Goal: Task Accomplishment & Management: Complete application form

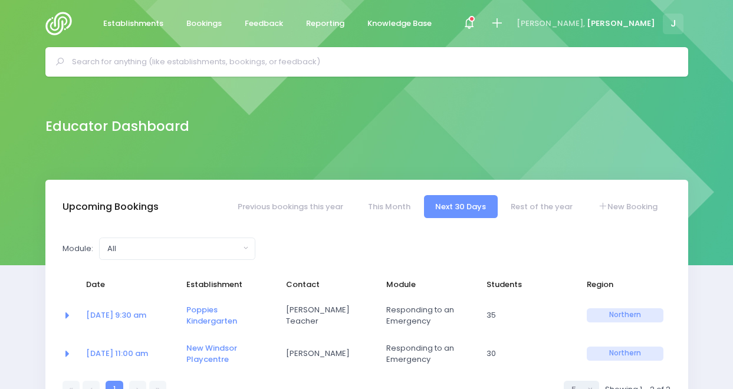
select select "5"
click at [212, 25] on span "Bookings" at bounding box center [203, 24] width 35 height 12
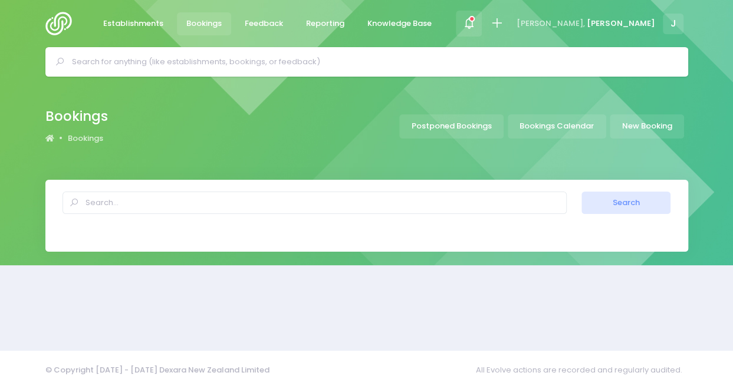
select select "20"
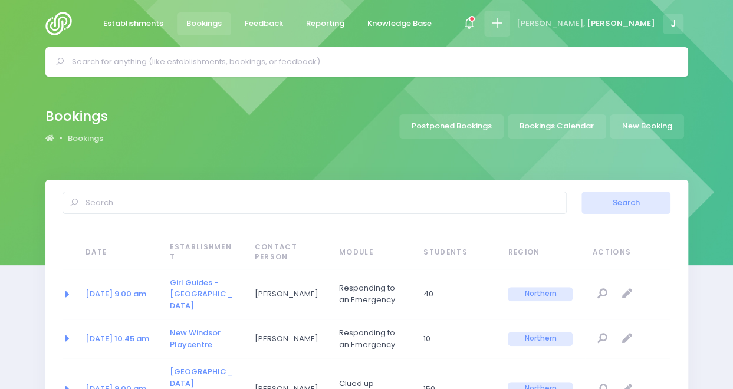
click at [504, 24] on icon at bounding box center [497, 24] width 14 height 14
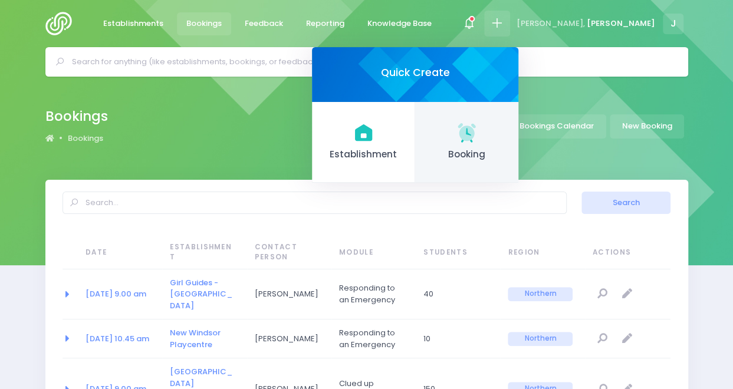
click at [509, 149] on span "Booking" at bounding box center [467, 155] width 84 height 14
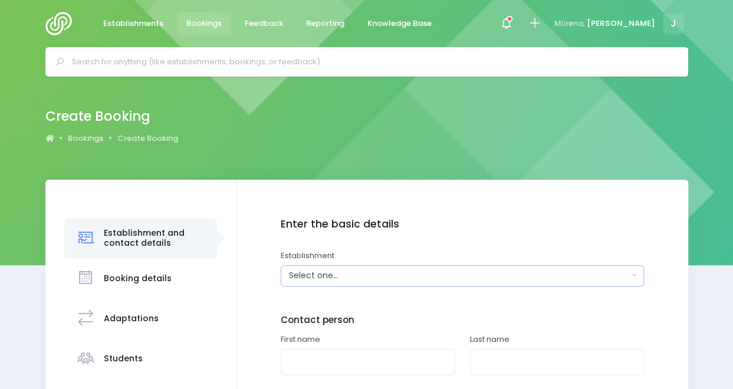
click at [419, 277] on div "Select one..." at bounding box center [459, 276] width 340 height 12
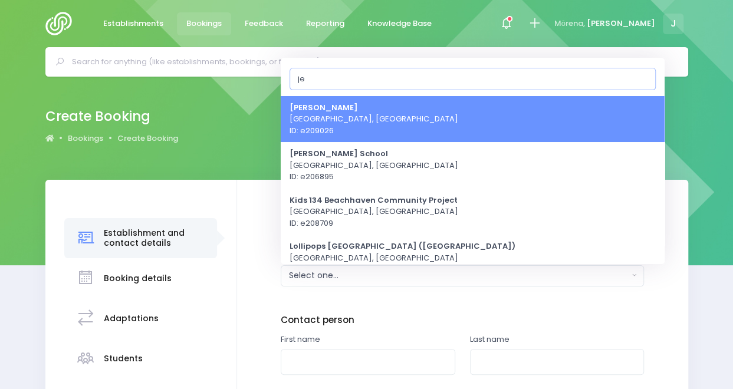
type input "j"
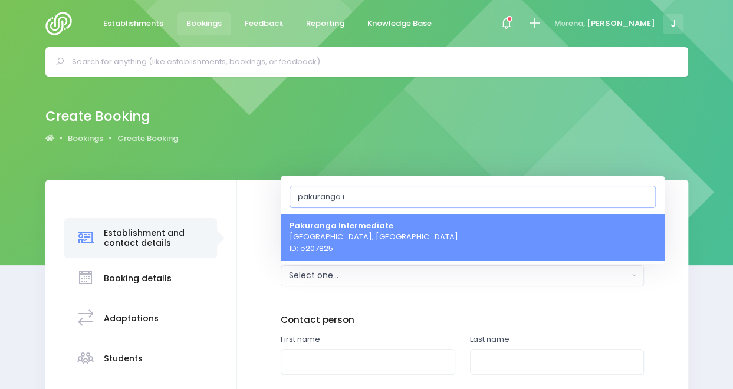
type input "pakuranga in"
select select "207825"
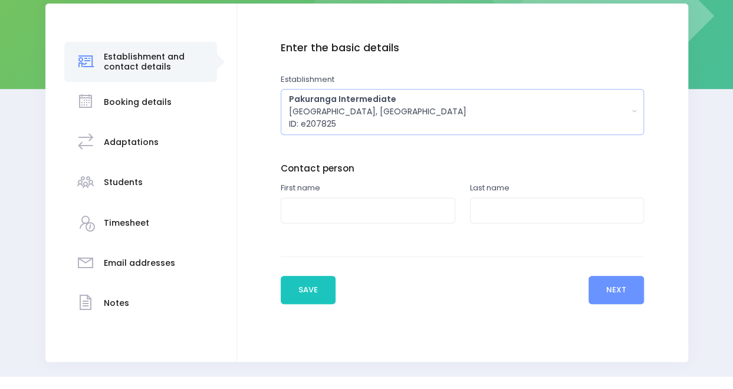
scroll to position [177, 0]
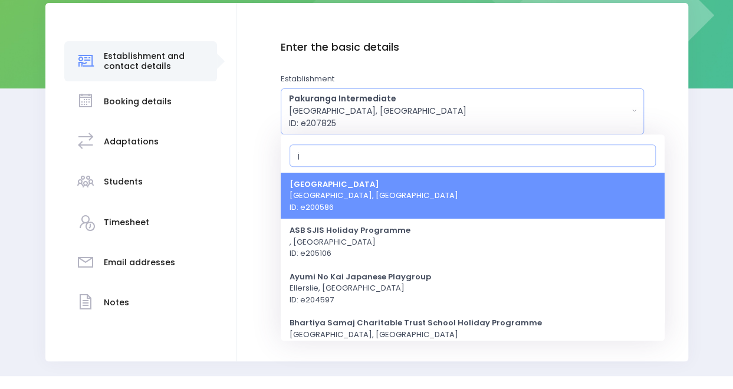
type input "j"
click at [261, 209] on div "Enter the basic details Establishment Select one... 'Api Fakakoloa 'Api Fakakol…" at bounding box center [463, 172] width 428 height 262
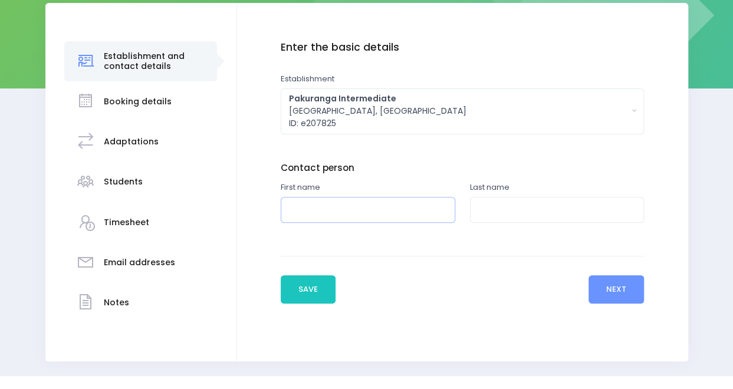
click at [314, 202] on input "text" at bounding box center [368, 210] width 175 height 27
type input "Lizzie"
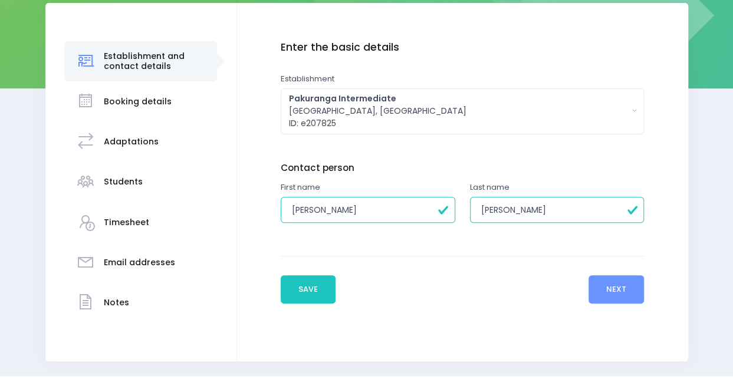
type input "Greenstreet"
click button "Add another" at bounding box center [0, 0] width 0 height 0
click at [624, 291] on button "Next" at bounding box center [617, 289] width 56 height 28
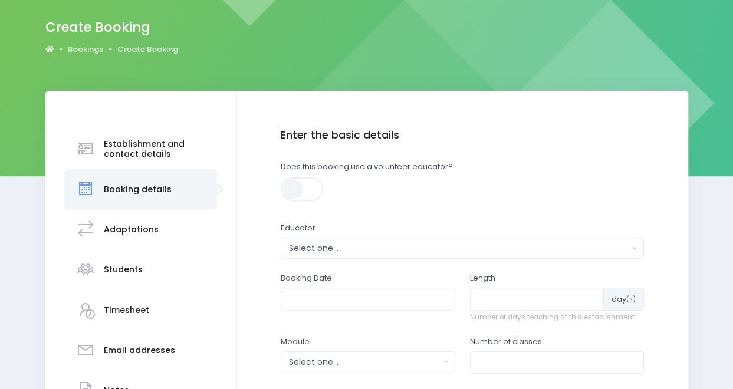
scroll to position [90, 0]
click at [407, 246] on div "Select one..." at bounding box center [459, 248] width 340 height 12
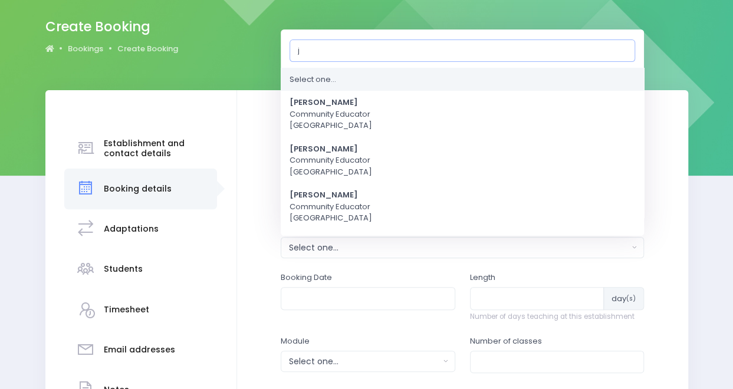
type input "je"
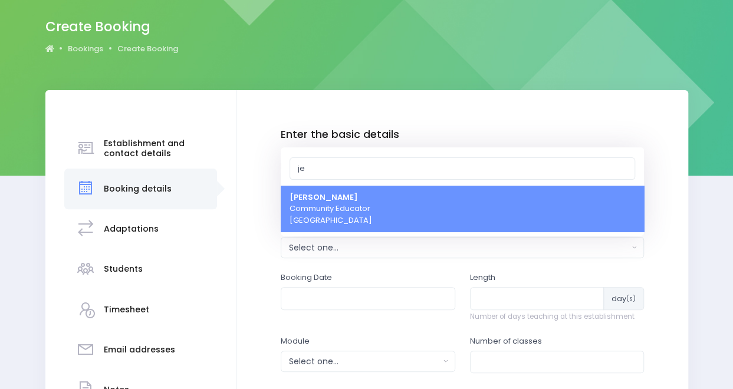
select select "351100"
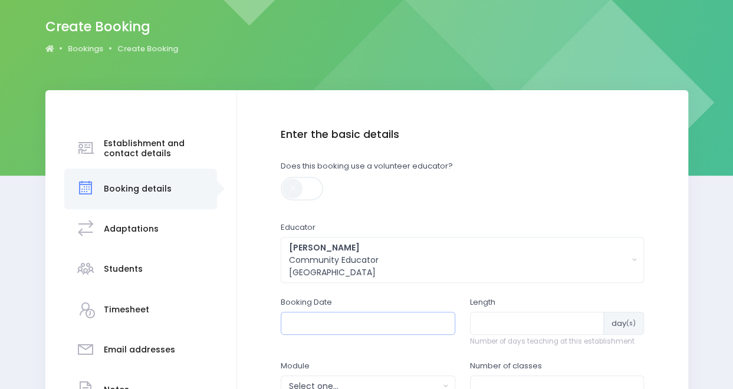
click at [410, 326] on input "text" at bounding box center [368, 323] width 175 height 22
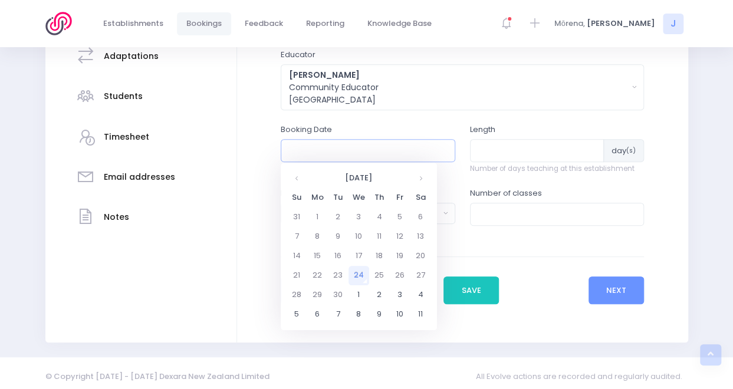
scroll to position [263, 0]
click at [422, 176] on th at bounding box center [420, 177] width 21 height 19
click at [418, 175] on th at bounding box center [420, 177] width 21 height 19
click at [337, 272] on td "18" at bounding box center [338, 274] width 21 height 19
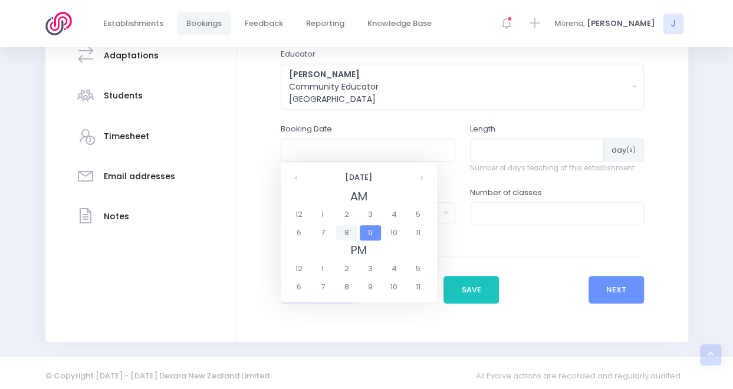
click at [353, 232] on span "8" at bounding box center [346, 232] width 21 height 15
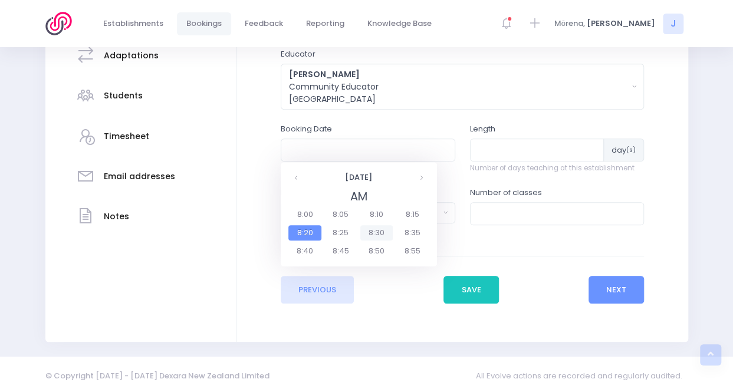
click at [379, 232] on span "8:30" at bounding box center [376, 232] width 33 height 15
type input "18/11/2025 08:30 AM"
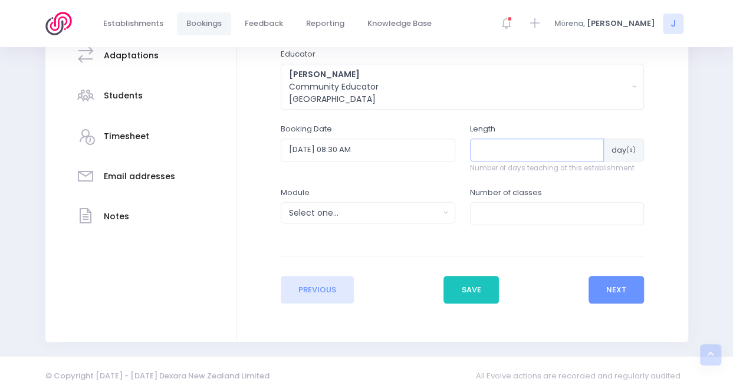
click at [557, 144] on input "number" at bounding box center [537, 150] width 134 height 22
type input "3"
click at [440, 209] on button "Select one..." at bounding box center [368, 212] width 175 height 21
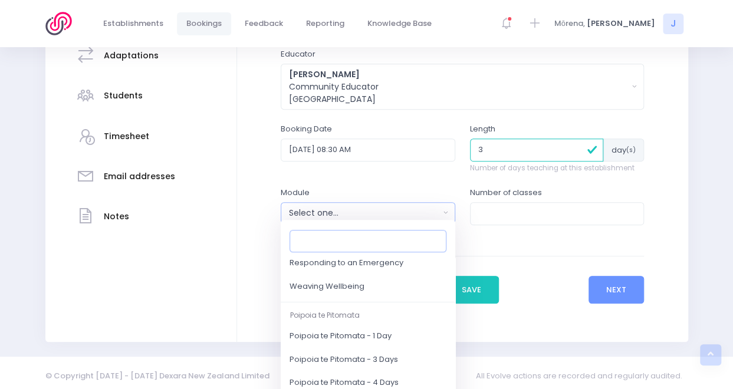
scroll to position [186, 0]
click at [395, 267] on span "Responding to an Emergency" at bounding box center [347, 266] width 114 height 12
select select "Responding to an Emergency"
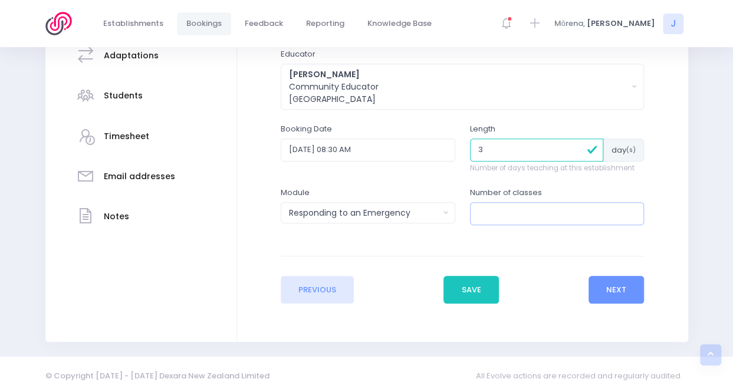
click at [500, 213] on input "number" at bounding box center [557, 213] width 175 height 22
type input "10"
click at [618, 294] on button "Next" at bounding box center [617, 290] width 56 height 28
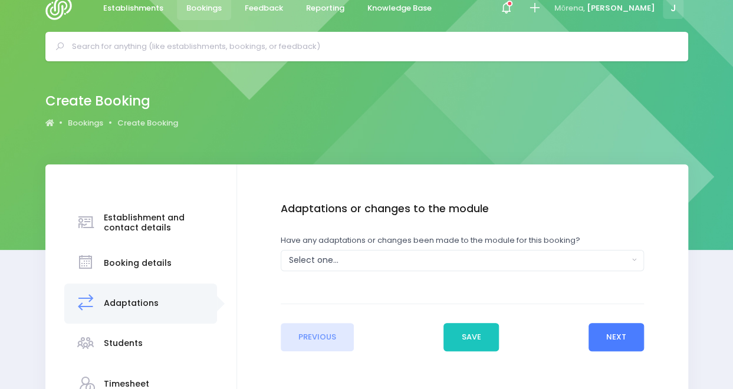
scroll to position [0, 0]
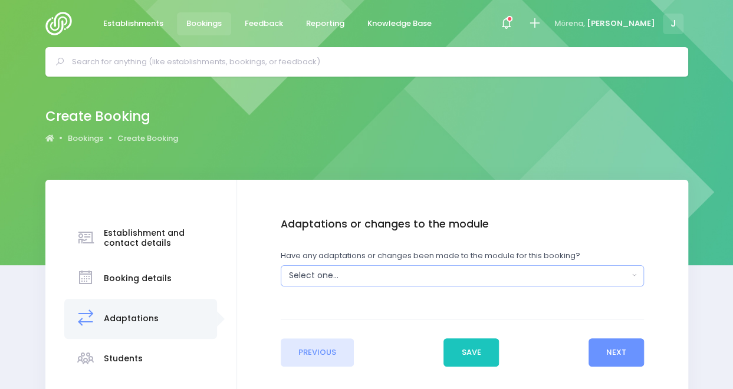
click at [506, 272] on div "Select one..." at bounding box center [459, 276] width 340 height 12
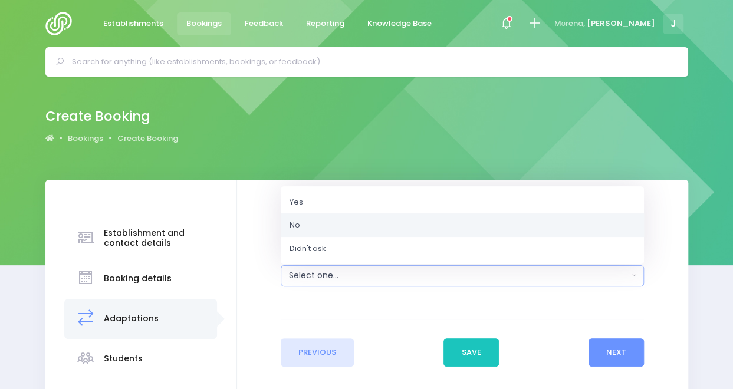
click at [492, 228] on link "No" at bounding box center [462, 225] width 363 height 24
select select "No"
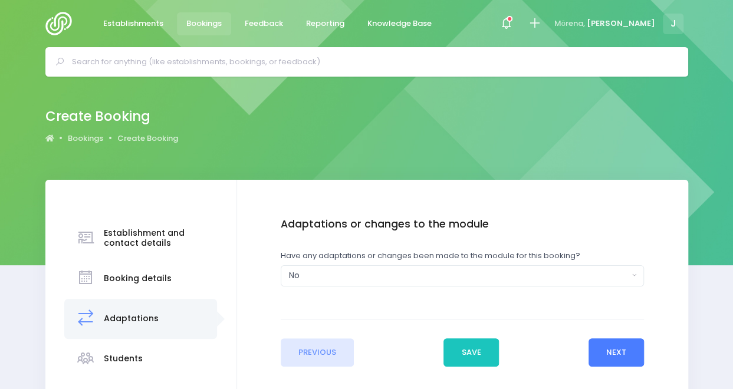
click at [630, 358] on button "Next" at bounding box center [617, 352] width 56 height 28
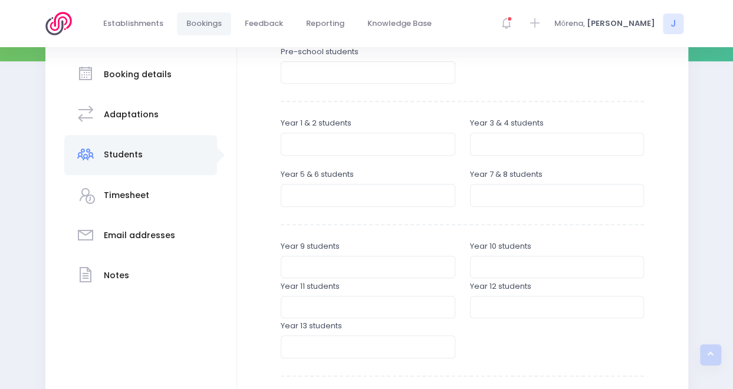
scroll to position [206, 0]
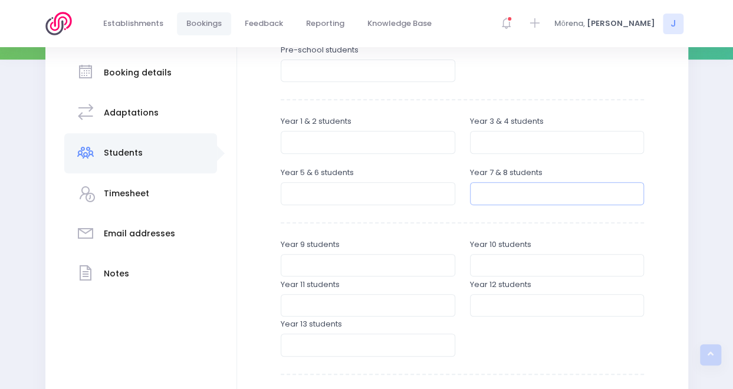
click at [504, 187] on input "number" at bounding box center [557, 193] width 175 height 22
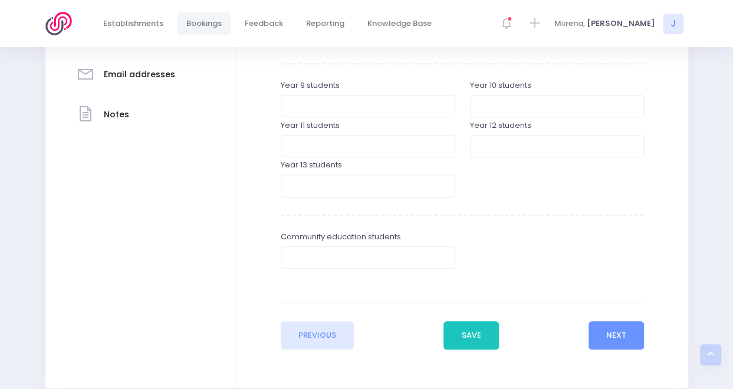
scroll to position [366, 0]
type input "274"
click at [603, 338] on button "Next" at bounding box center [617, 334] width 56 height 28
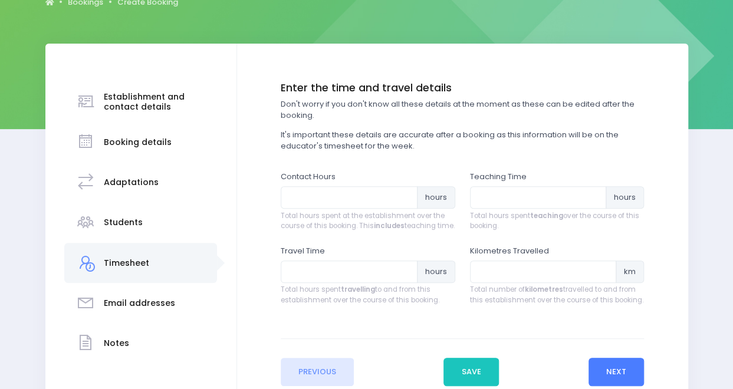
scroll to position [137, 0]
click at [505, 196] on input "number" at bounding box center [538, 197] width 137 height 22
type input "10"
click at [346, 195] on input "number" at bounding box center [349, 197] width 137 height 22
type input "18"
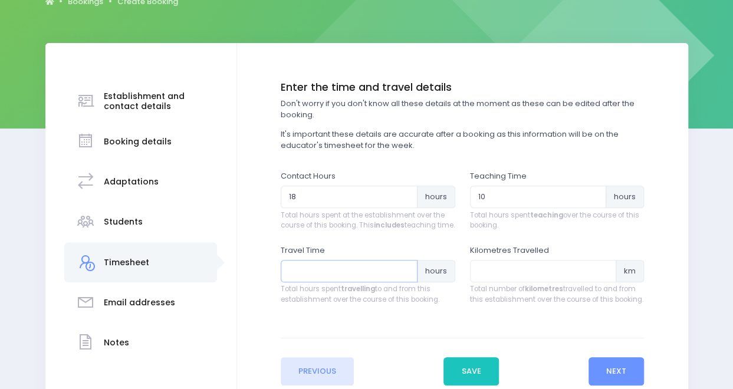
click at [384, 281] on input "number" at bounding box center [349, 271] width 137 height 22
type input "1"
click at [377, 278] on input "1" at bounding box center [349, 271] width 137 height 22
type input "3"
click at [508, 282] on input "number" at bounding box center [543, 271] width 147 height 22
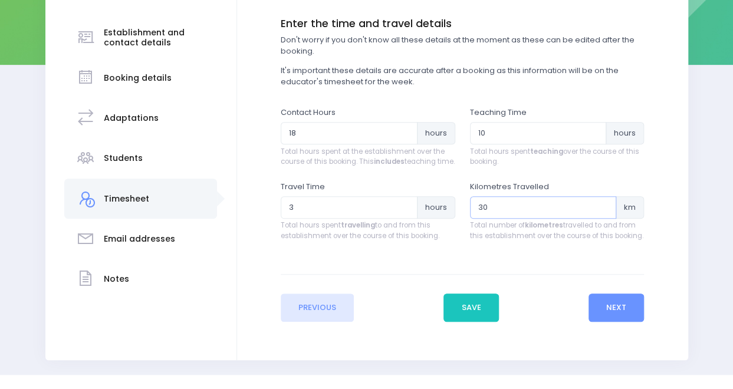
scroll to position [234, 0]
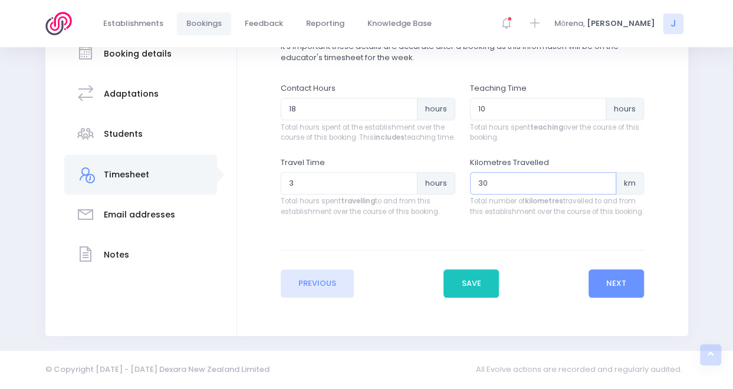
type input "3"
type input "60"
click at [605, 283] on button "Next" at bounding box center [617, 284] width 56 height 28
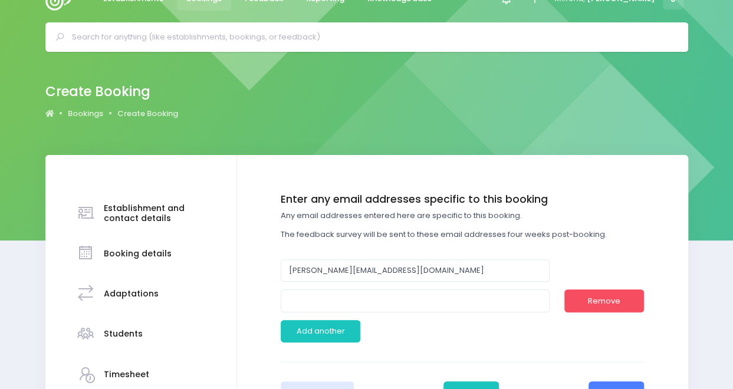
scroll to position [25, 0]
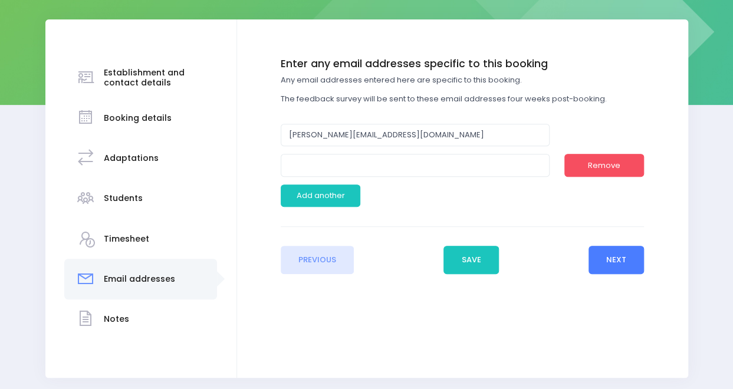
click at [616, 249] on button "Next" at bounding box center [617, 260] width 56 height 28
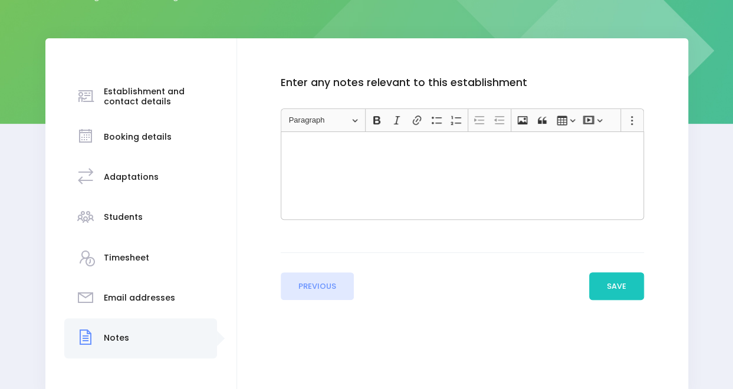
scroll to position [202, 0]
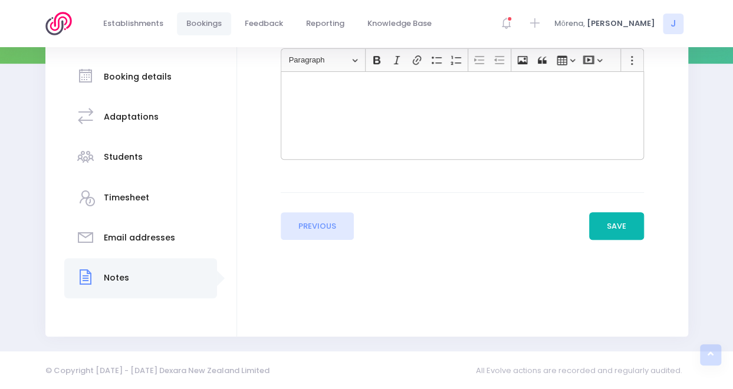
click at [623, 222] on button "Save" at bounding box center [616, 226] width 55 height 28
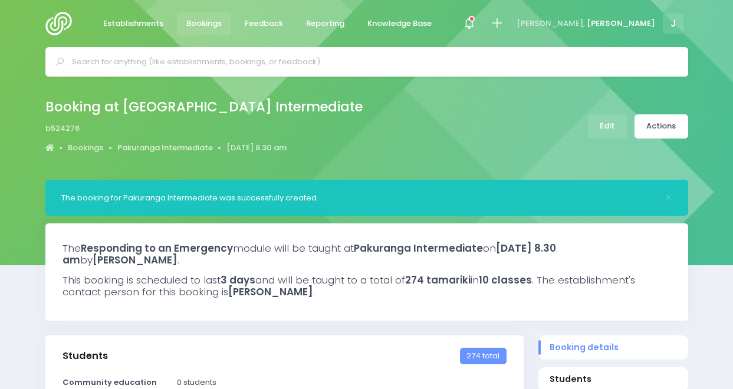
select select "5"
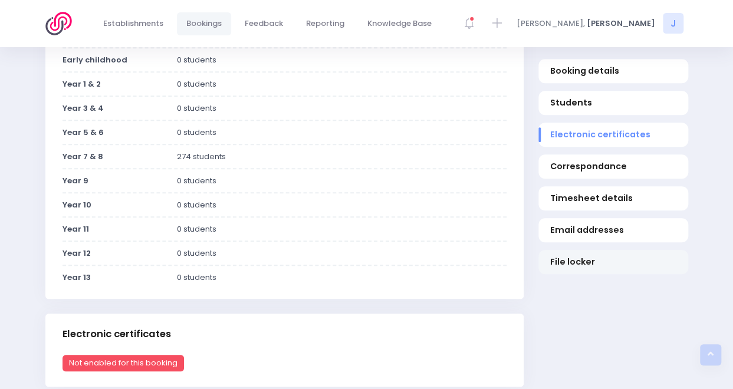
click at [598, 268] on link "File locker" at bounding box center [613, 262] width 150 height 24
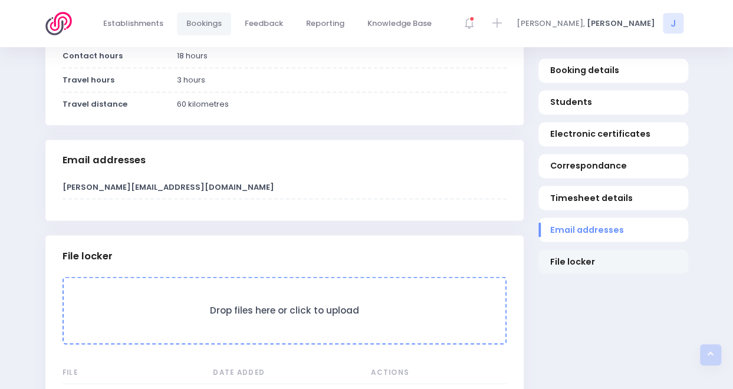
scroll to position [1104, 0]
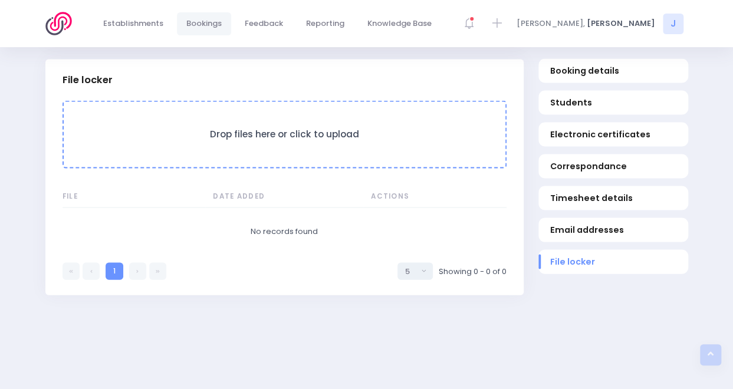
click at [225, 134] on h3 "Drop files here or click to upload" at bounding box center [284, 134] width 418 height 11
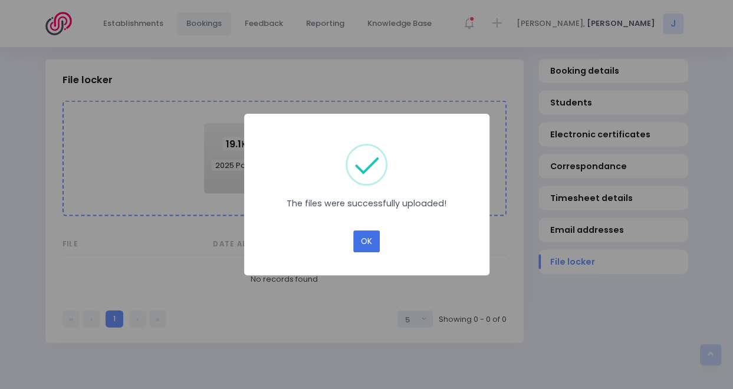
click at [366, 238] on button "OK" at bounding box center [366, 242] width 27 height 22
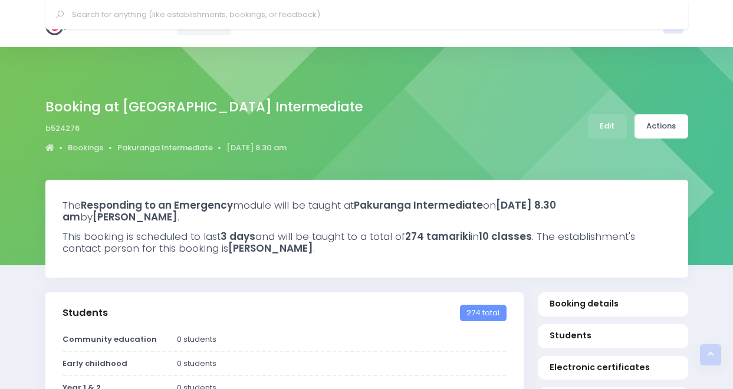
select select "5"
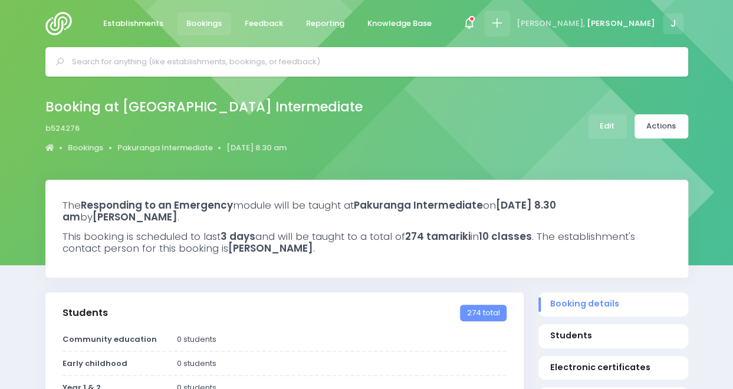
click at [504, 19] on icon at bounding box center [497, 24] width 14 height 14
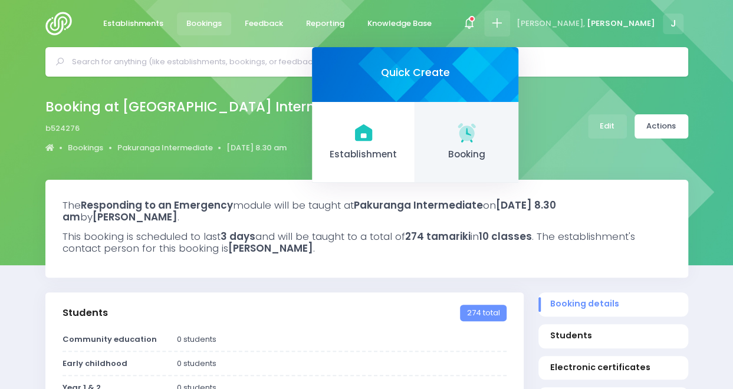
click at [475, 128] on icon at bounding box center [467, 132] width 18 height 18
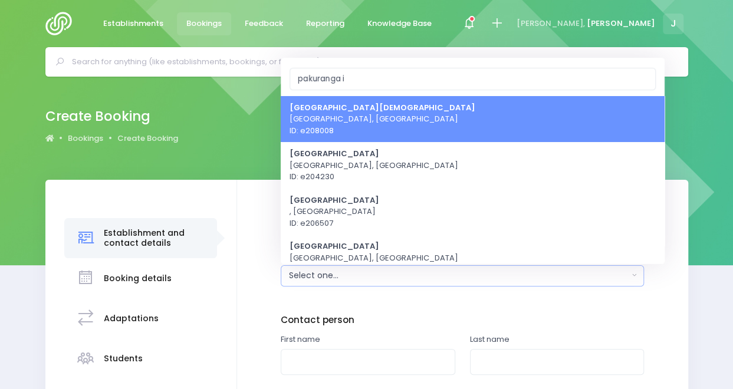
type input "pakuranga in"
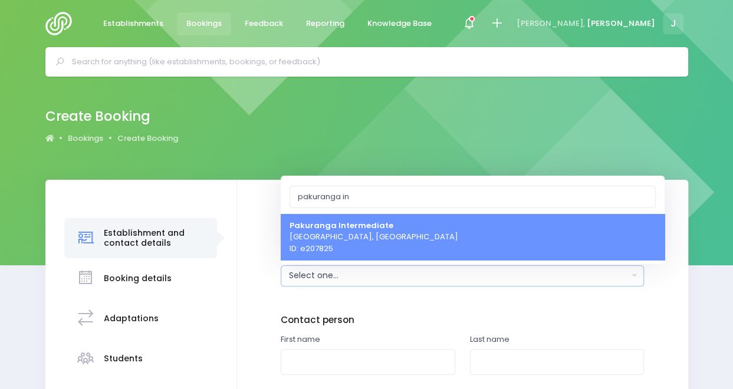
select select "207825"
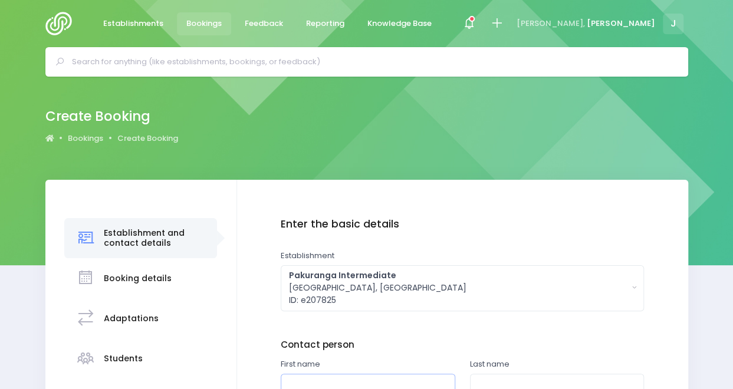
click at [387, 379] on input "text" at bounding box center [368, 387] width 175 height 27
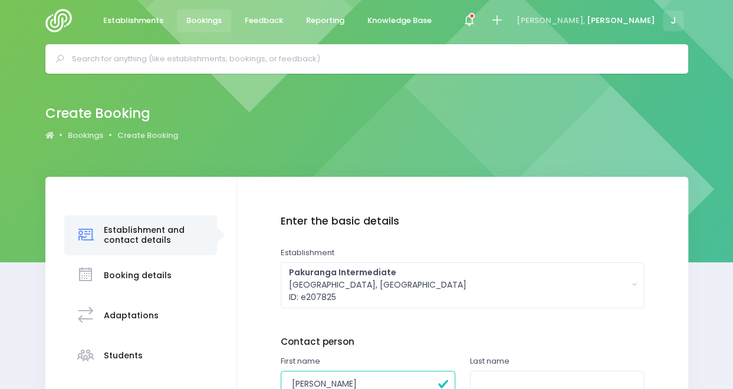
type input "Lizzie"
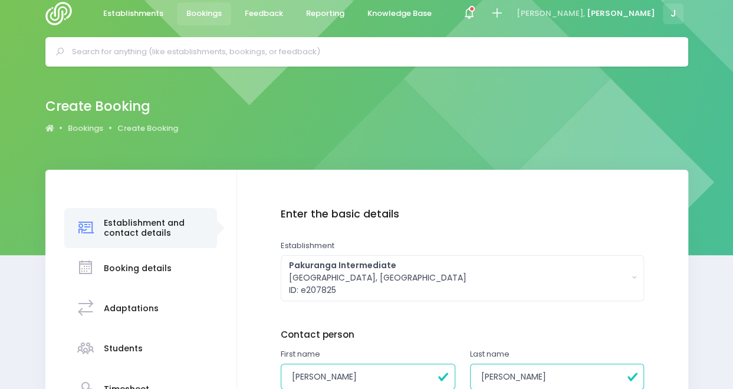
scroll to position [202, 0]
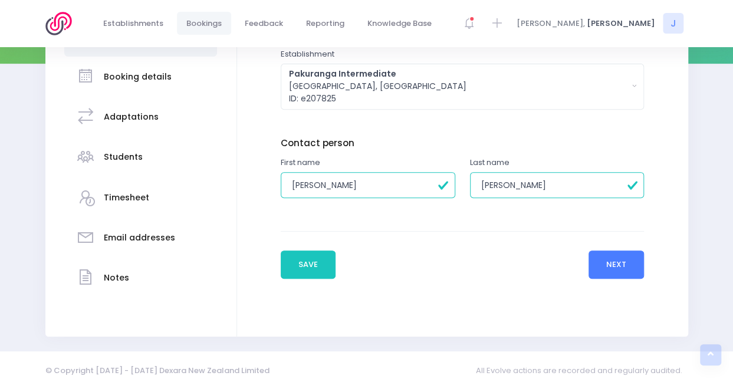
type input "Greenstreet"
click at [622, 270] on button "Next" at bounding box center [617, 265] width 56 height 28
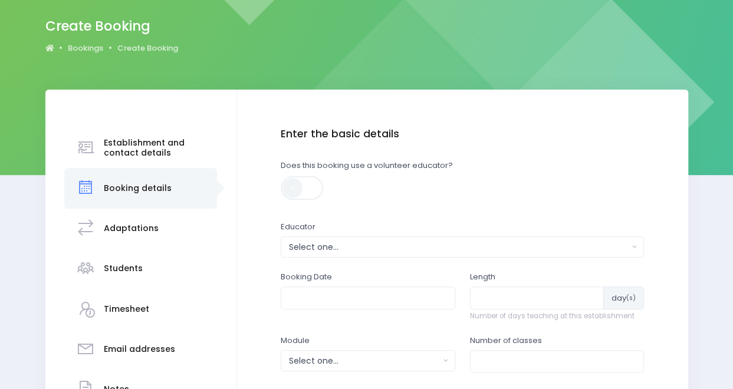
scroll to position [91, 0]
click at [458, 246] on div "Select one..." at bounding box center [459, 247] width 340 height 12
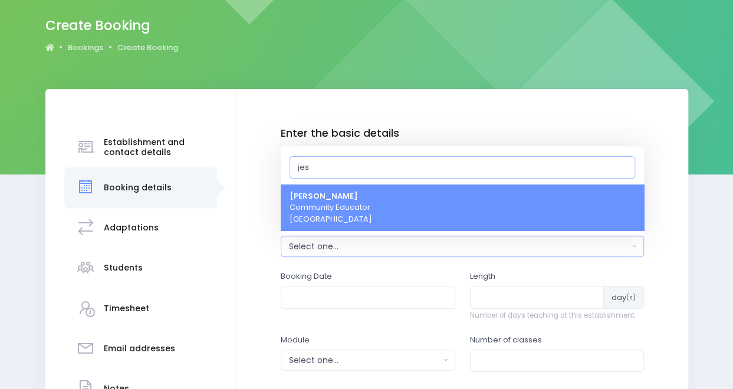
type input "jes"
click at [429, 203] on link "Jess Bates Community Educator Northern Region" at bounding box center [462, 208] width 363 height 47
select select "351100"
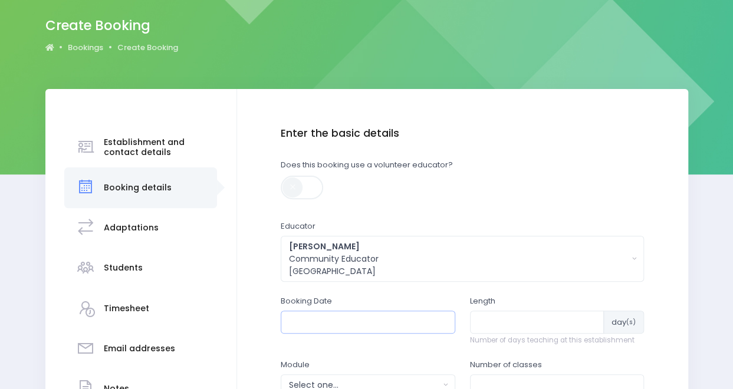
click at [384, 324] on input "text" at bounding box center [368, 322] width 175 height 22
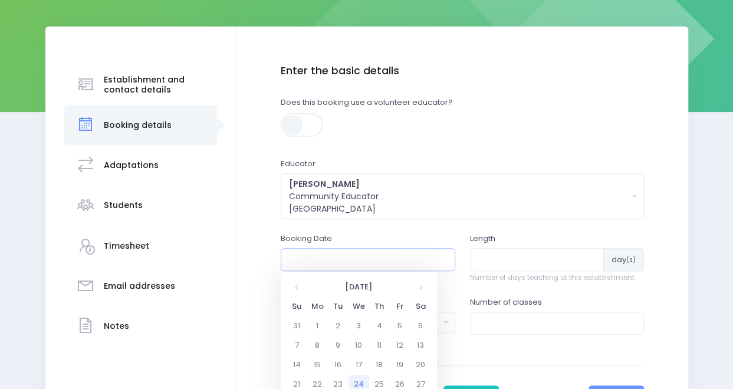
scroll to position [164, 0]
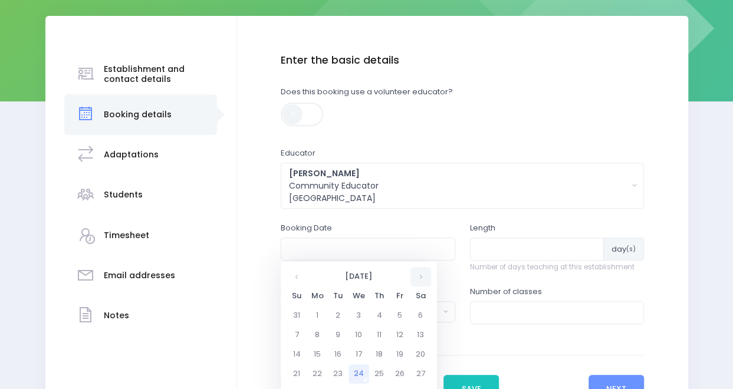
click at [420, 280] on th at bounding box center [420, 276] width 21 height 19
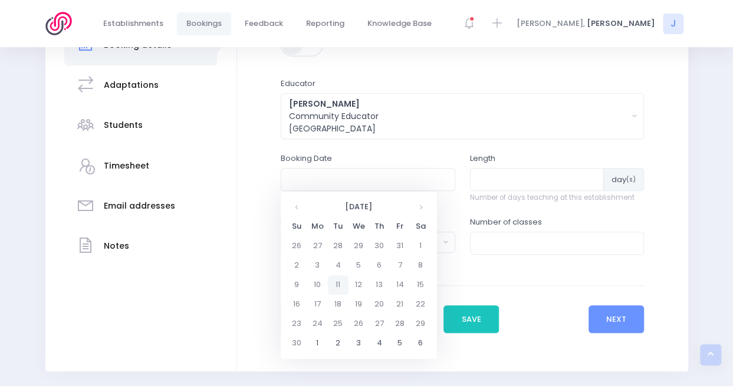
scroll to position [238, 0]
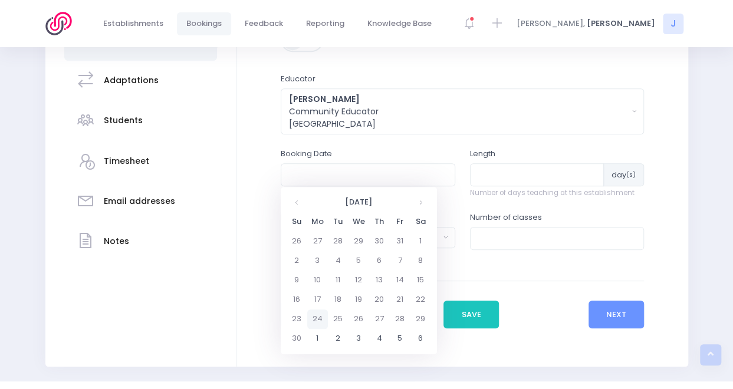
click at [320, 316] on td "24" at bounding box center [317, 319] width 21 height 19
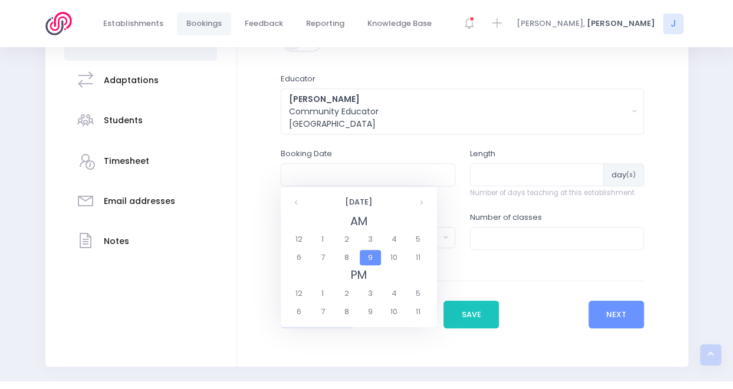
click at [320, 316] on span "7" at bounding box center [322, 311] width 21 height 15
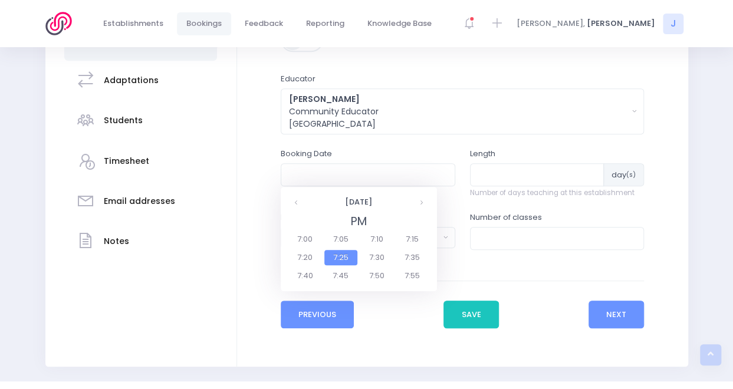
click at [320, 316] on button "Previous" at bounding box center [318, 315] width 74 height 28
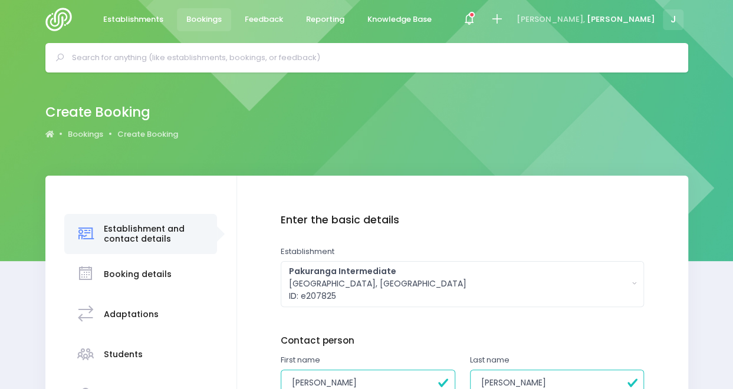
scroll to position [0, 0]
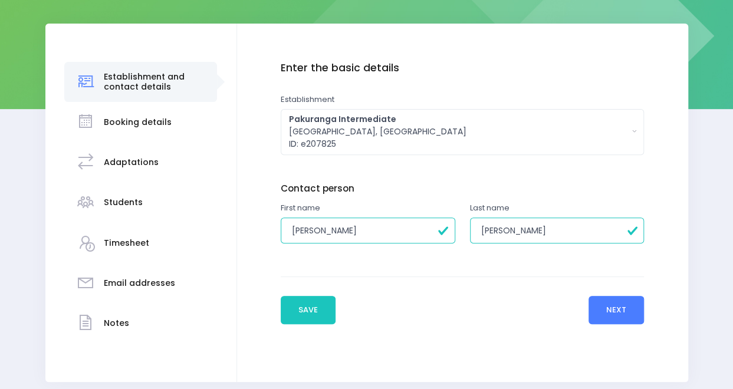
click at [629, 305] on button "Next" at bounding box center [617, 310] width 56 height 28
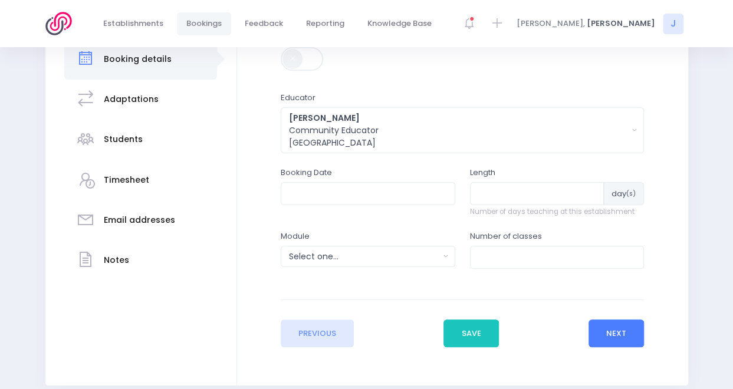
scroll to position [268, 0]
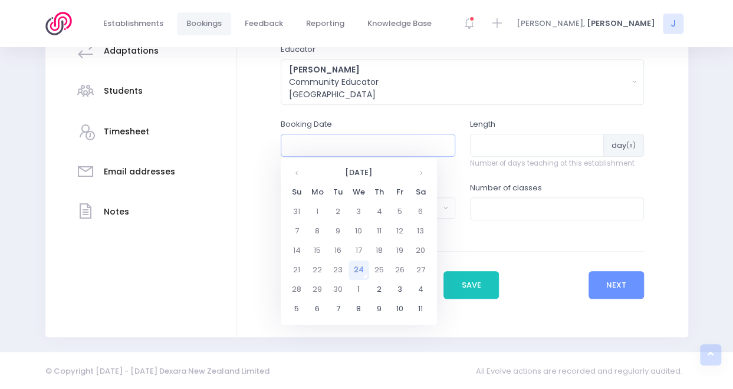
click at [435, 137] on input "text" at bounding box center [368, 145] width 175 height 22
click at [423, 174] on th at bounding box center [420, 172] width 21 height 19
click at [321, 287] on td "24" at bounding box center [317, 289] width 21 height 19
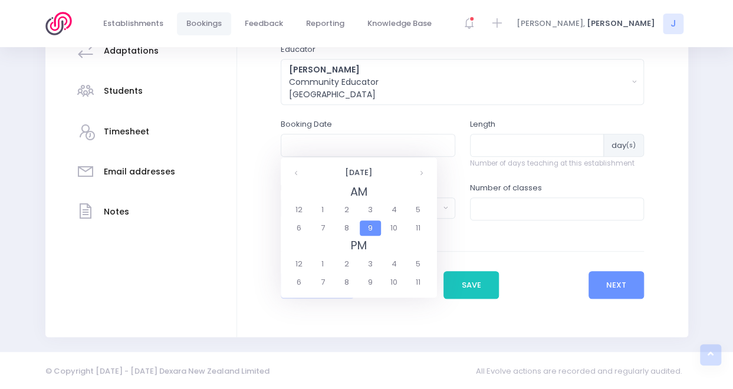
click at [375, 229] on span "9" at bounding box center [370, 228] width 21 height 15
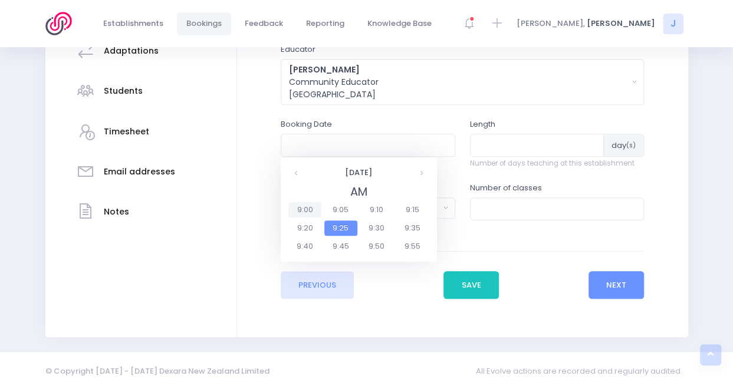
click at [310, 209] on span "9:00" at bounding box center [304, 209] width 33 height 15
type input "24/11/2025 09:00 AM"
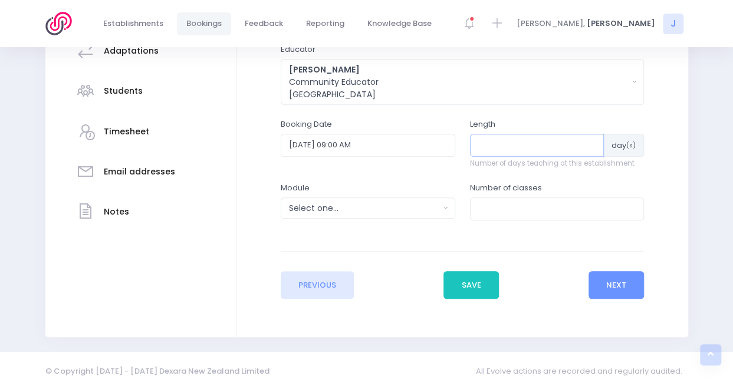
click at [533, 149] on input "number" at bounding box center [537, 145] width 134 height 22
type input "1"
click at [409, 209] on div "Select one..." at bounding box center [364, 208] width 150 height 12
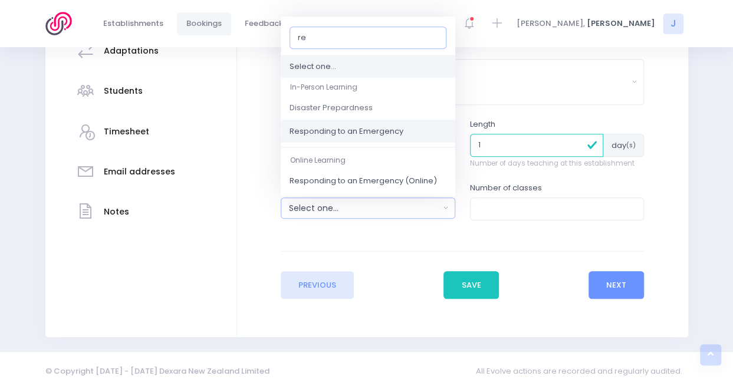
type input "re"
click at [389, 137] on link "Responding to an Emergency" at bounding box center [368, 132] width 175 height 24
select select "Responding to an Emergency"
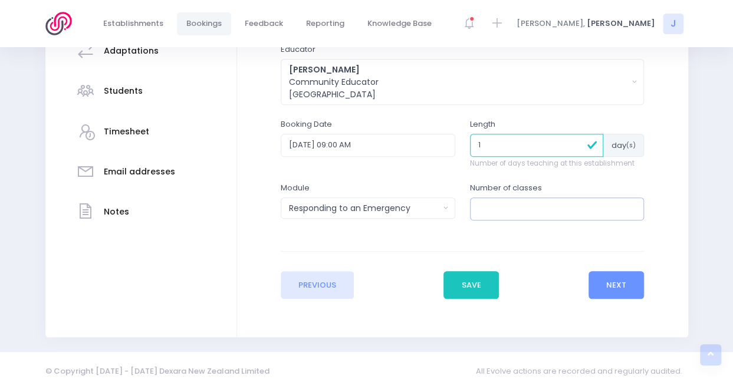
click at [532, 209] on input "number" at bounding box center [557, 209] width 175 height 22
type input "2"
click at [622, 280] on button "Next" at bounding box center [617, 285] width 56 height 28
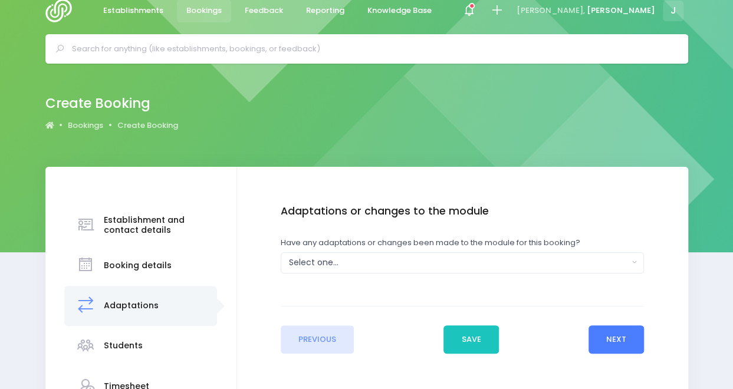
scroll to position [0, 0]
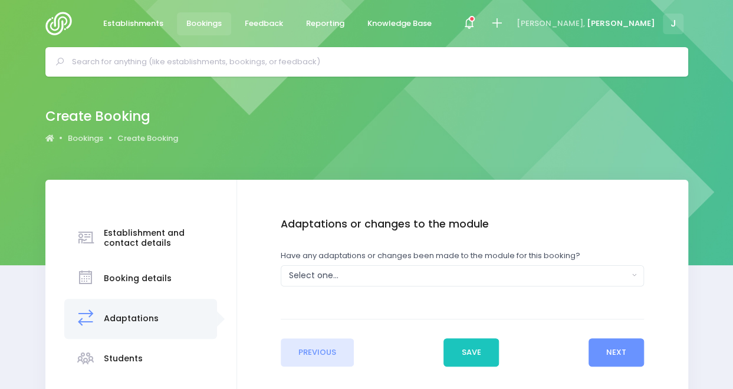
click at [476, 262] on div "Have any adaptations or changes been made to the module for this booking? Yes N…" at bounding box center [462, 268] width 363 height 37
click at [477, 271] on div "Select one..." at bounding box center [459, 276] width 340 height 12
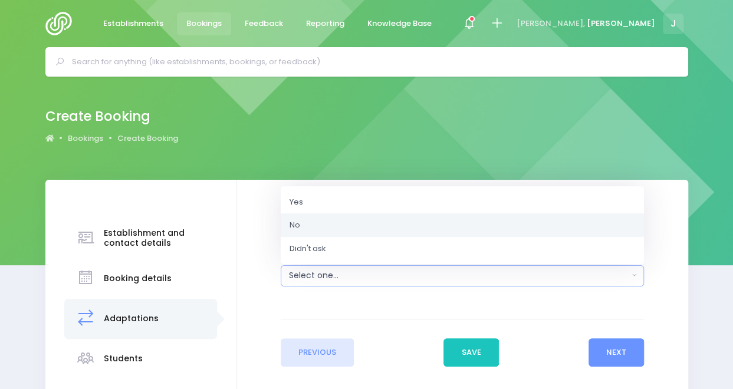
click at [452, 226] on link "No" at bounding box center [462, 225] width 363 height 24
select select "No"
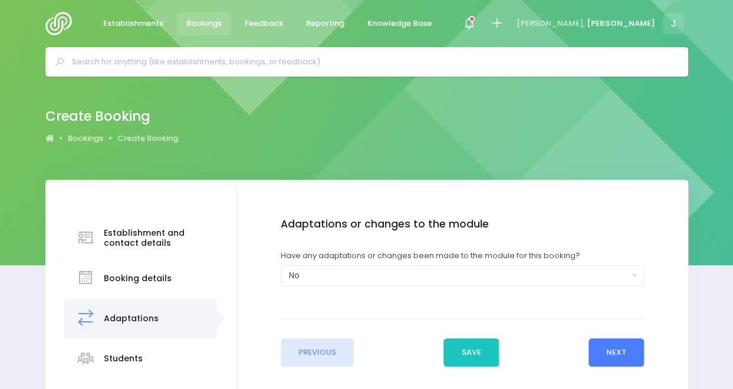
click at [609, 346] on button "Next" at bounding box center [617, 352] width 56 height 28
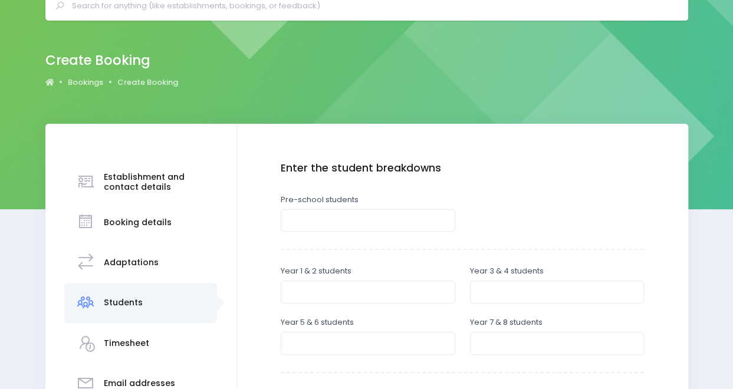
scroll to position [64, 0]
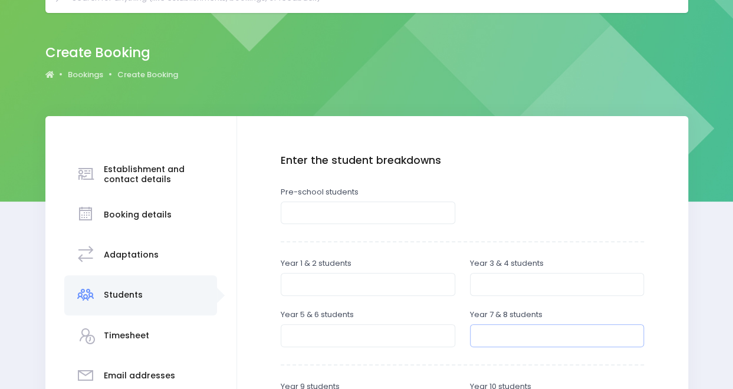
click at [502, 331] on input "number" at bounding box center [557, 335] width 175 height 22
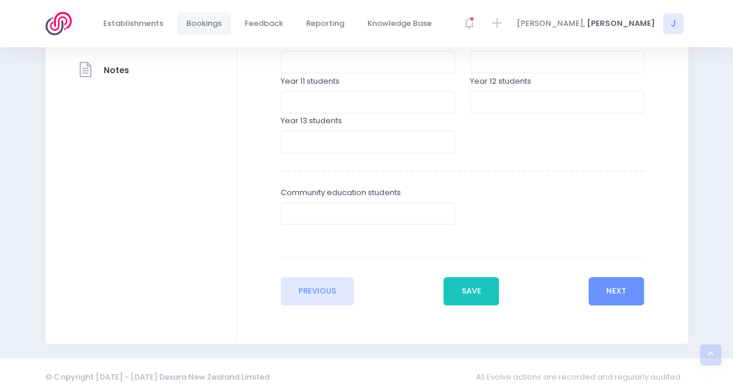
scroll to position [416, 0]
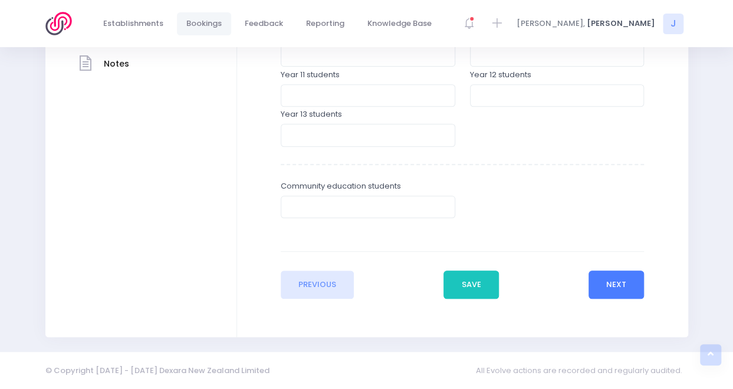
type input "48"
click at [613, 274] on button "Next" at bounding box center [617, 285] width 56 height 28
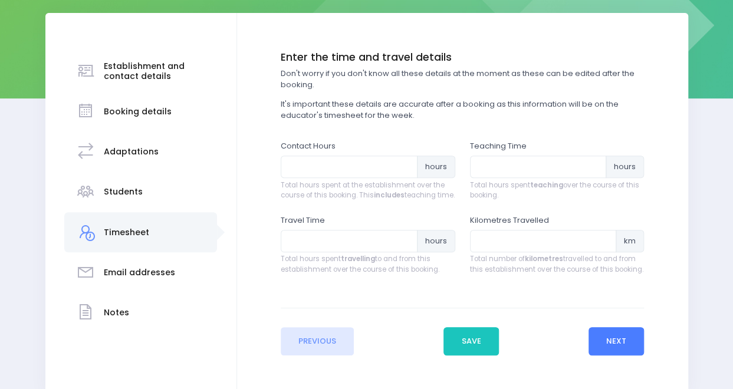
scroll to position [168, 0]
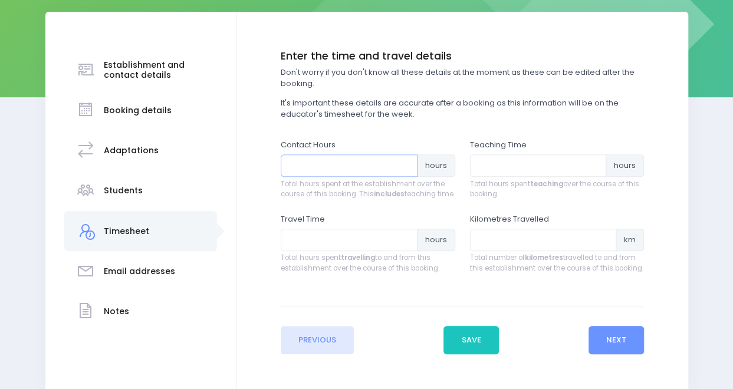
click at [392, 169] on input "number" at bounding box center [349, 166] width 137 height 22
type input "5"
click at [492, 162] on input "number" at bounding box center [538, 166] width 137 height 22
type input "2"
click at [363, 251] on input "number" at bounding box center [349, 240] width 137 height 22
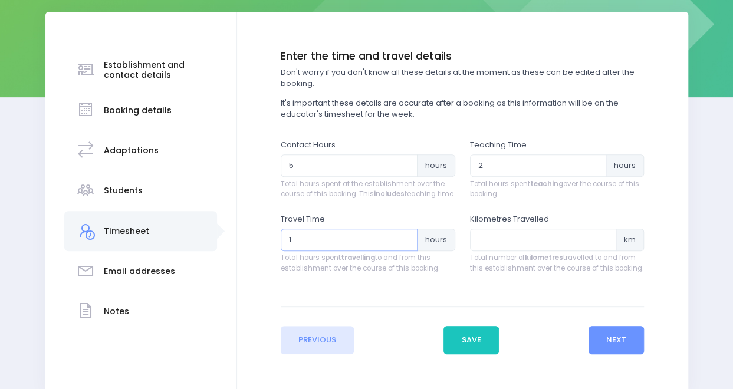
type input "1"
click at [492, 245] on input "number" at bounding box center [543, 240] width 147 height 22
type input "20"
click at [622, 354] on button "Next" at bounding box center [617, 340] width 56 height 28
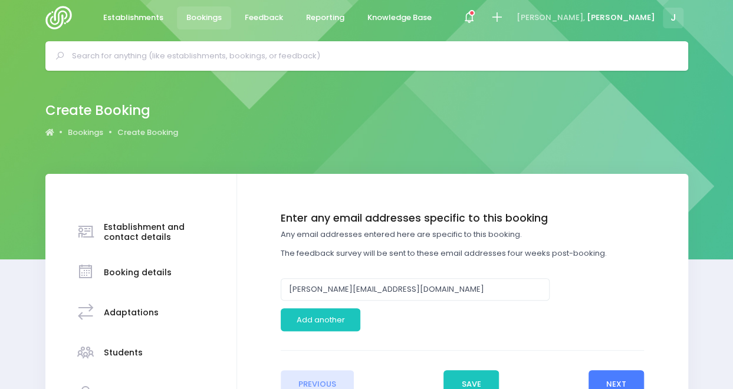
scroll to position [0, 0]
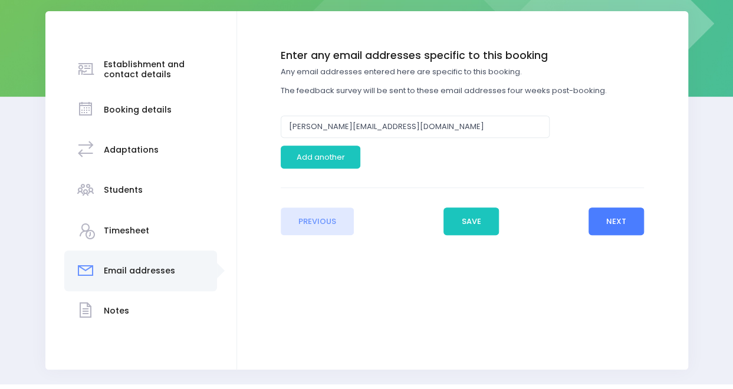
click at [631, 218] on button "Next" at bounding box center [617, 222] width 56 height 28
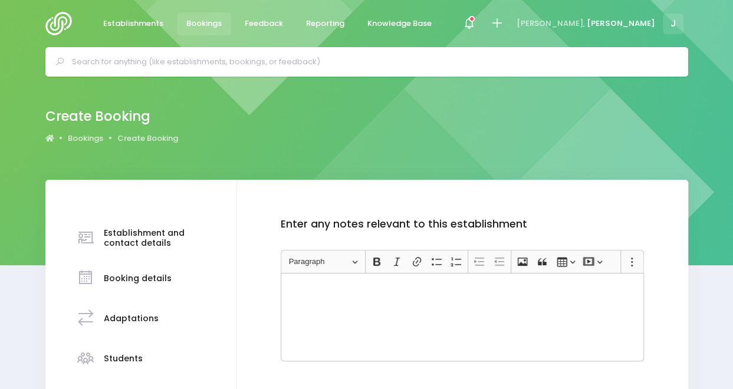
scroll to position [202, 0]
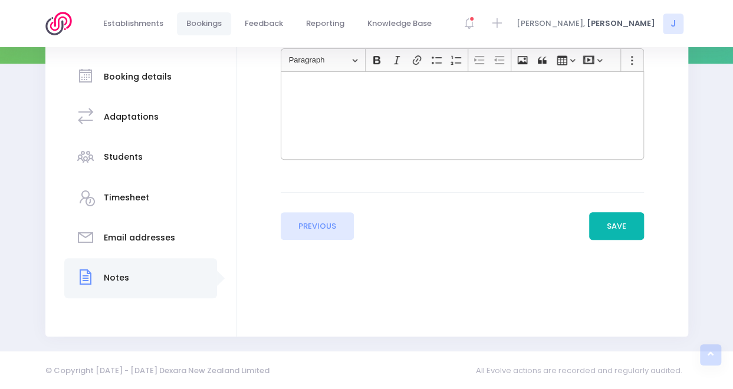
click at [605, 219] on button "Save" at bounding box center [616, 226] width 55 height 28
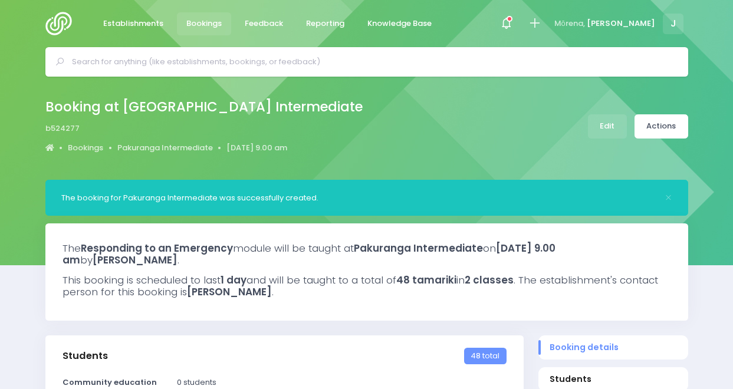
select select "5"
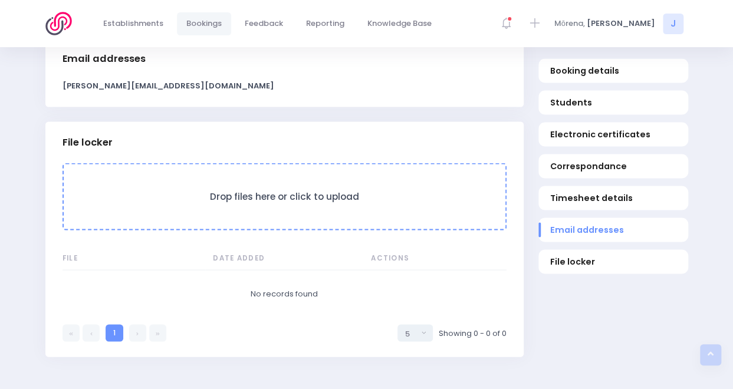
scroll to position [1037, 0]
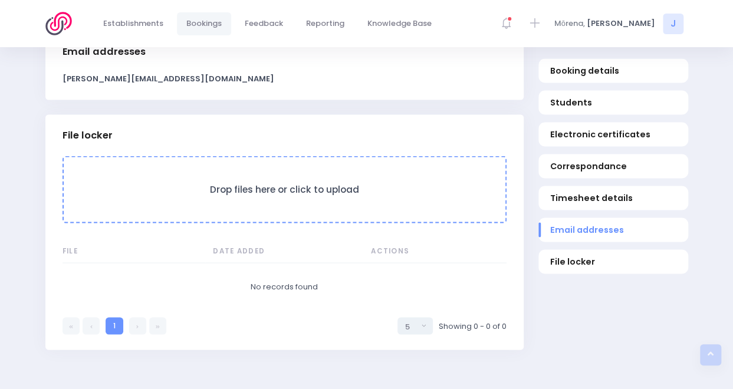
click at [321, 187] on h3 "Drop files here or click to upload" at bounding box center [284, 189] width 418 height 11
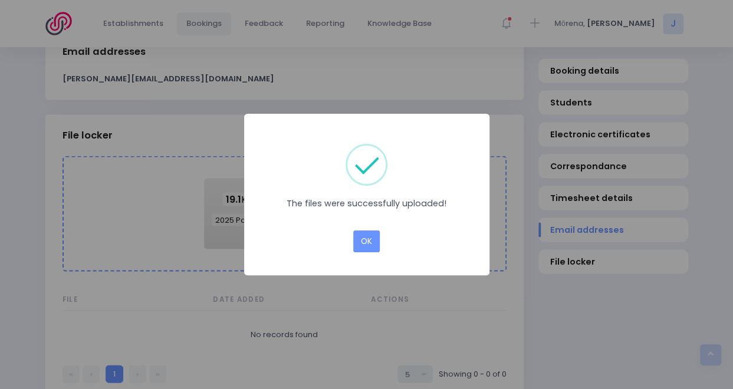
click at [369, 253] on div "× The files were successfully uploaded! OK Cancel" at bounding box center [366, 195] width 245 height 162
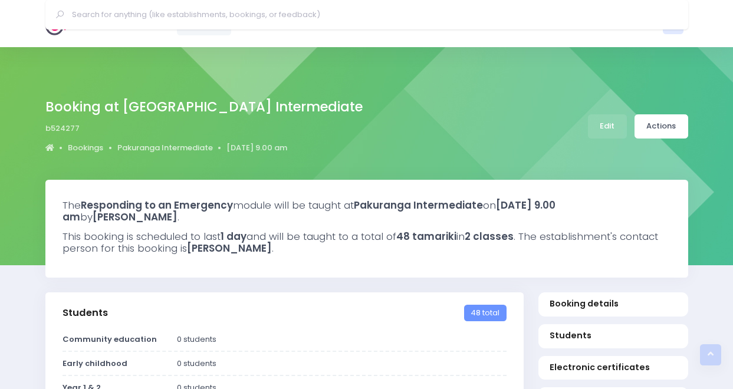
select select "5"
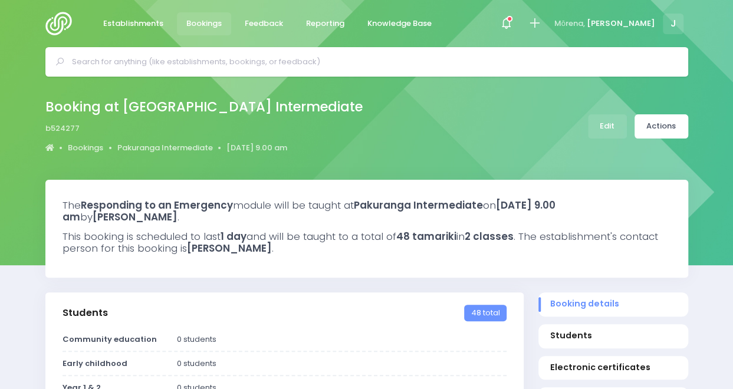
click at [462, 59] on input "text" at bounding box center [372, 62] width 600 height 18
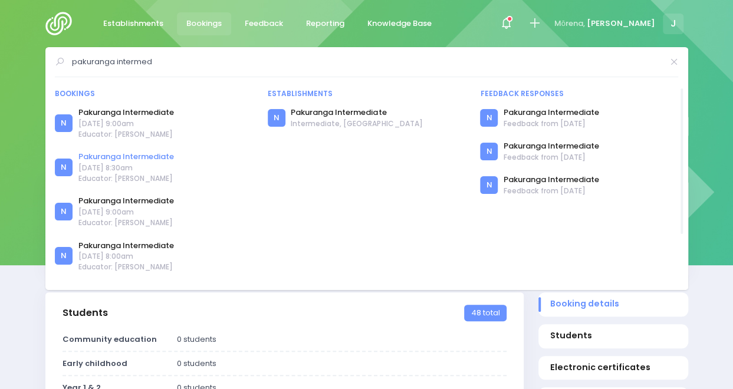
type input "pakuranga intermed"
click at [160, 160] on link "Pakuranga Intermediate" at bounding box center [126, 157] width 96 height 12
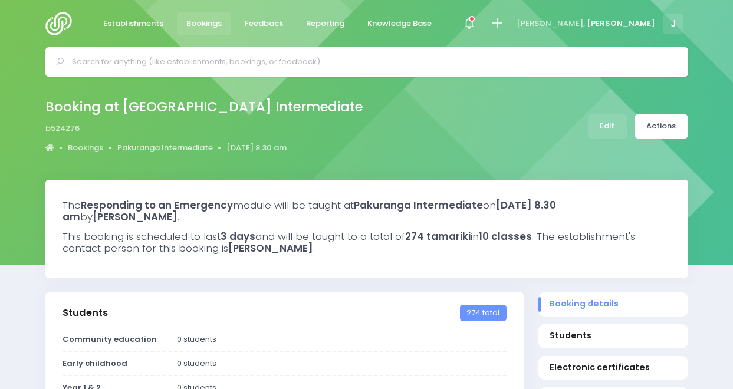
select select "5"
click at [661, 135] on link "Actions" at bounding box center [662, 126] width 54 height 24
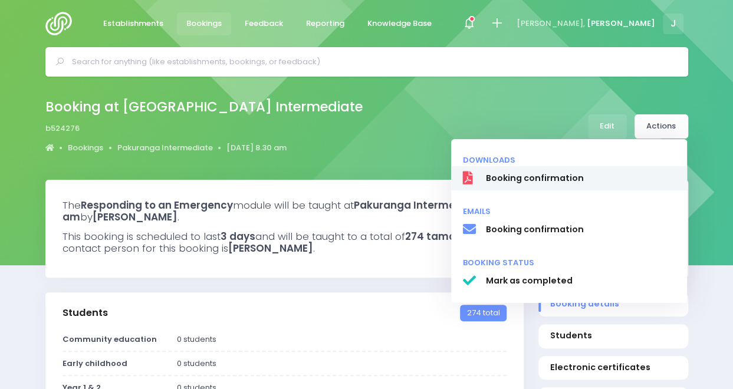
click at [602, 176] on span "Booking confirmation" at bounding box center [580, 178] width 190 height 12
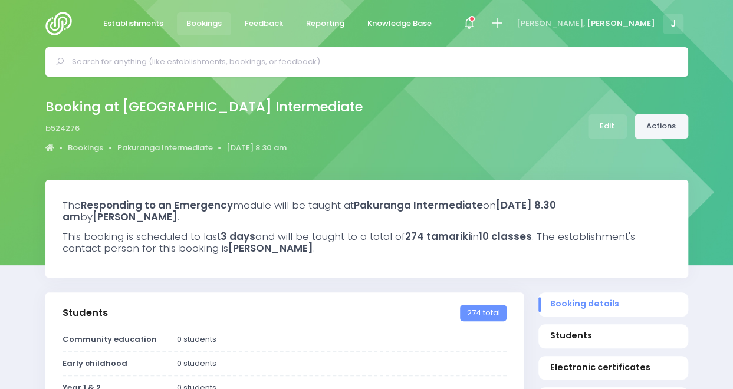
click at [670, 125] on link "Actions" at bounding box center [662, 126] width 54 height 24
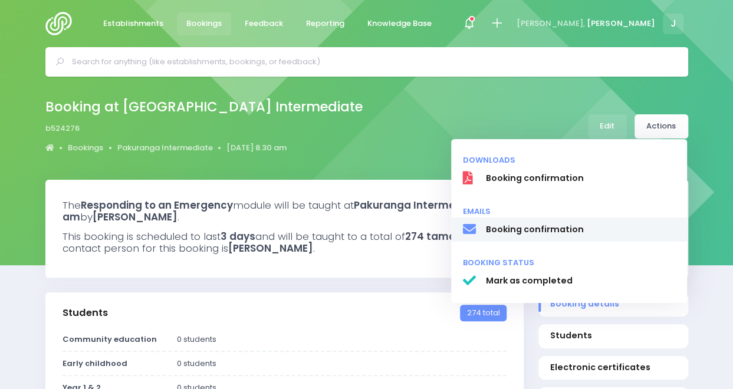
click at [610, 233] on span "Booking confirmation" at bounding box center [580, 230] width 190 height 12
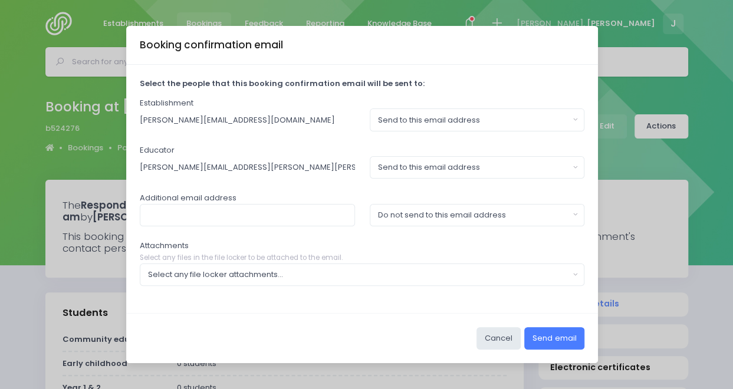
click at [571, 338] on button "Send email" at bounding box center [554, 338] width 60 height 22
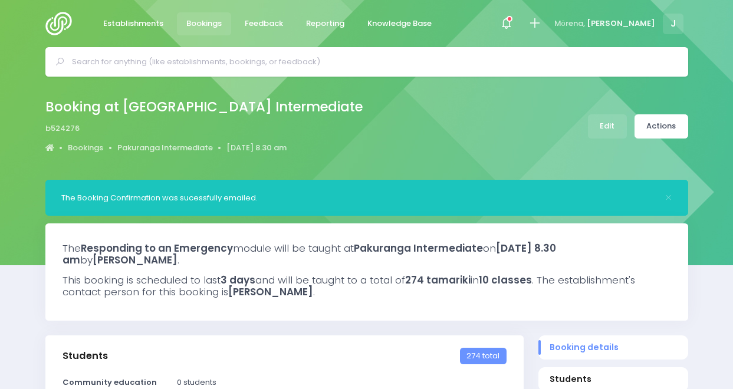
select select "5"
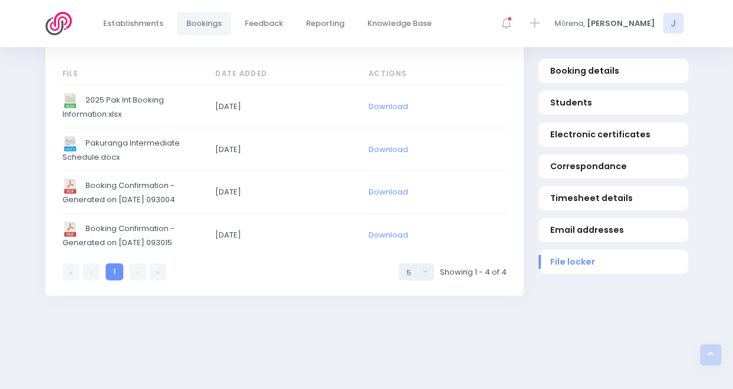
scroll to position [1277, 0]
